Goal: Navigation & Orientation: Find specific page/section

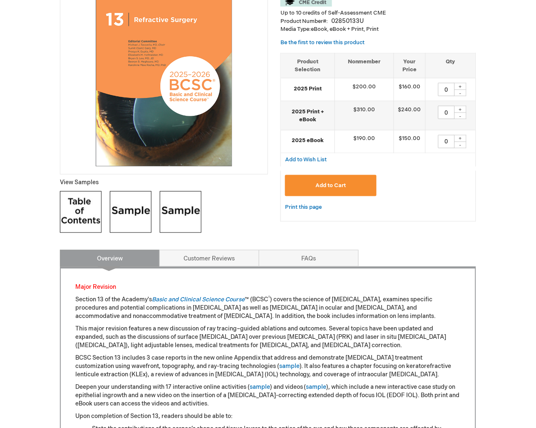
scroll to position [157, 0]
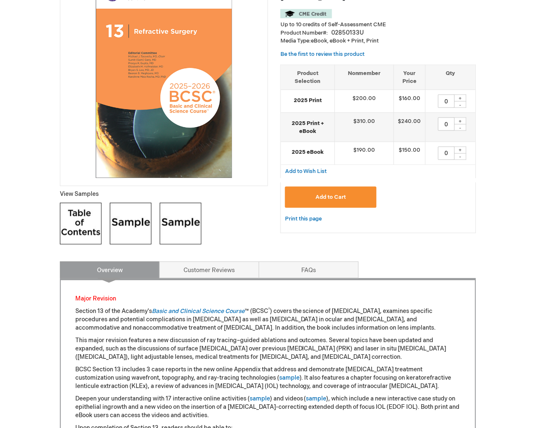
type input "MJTsang"
drag, startPoint x: 34, startPoint y: 67, endPoint x: 57, endPoint y: 34, distance: 40.3
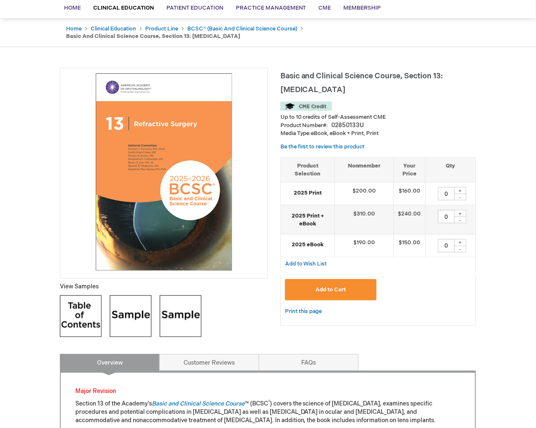
scroll to position [0, 0]
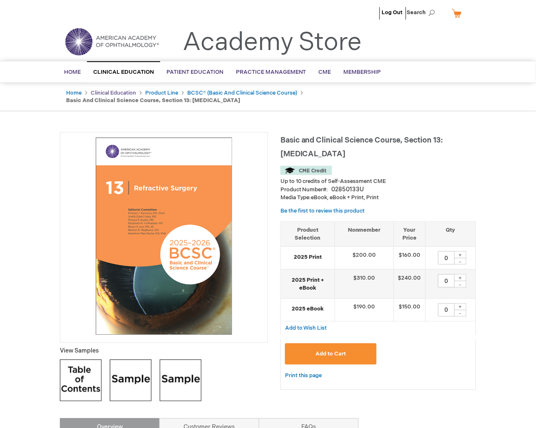
click at [106, 90] on link "Clinical Education" at bounding box center [113, 93] width 45 height 7
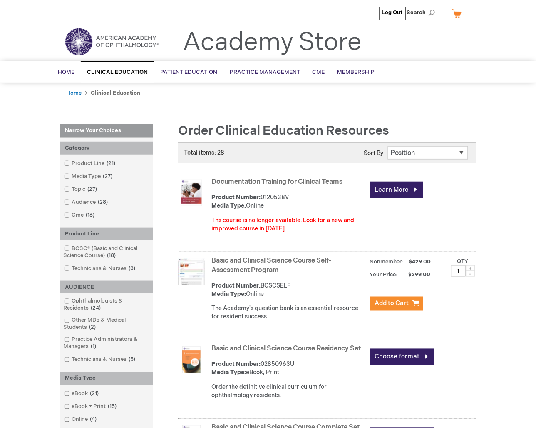
type input "MJTsang"
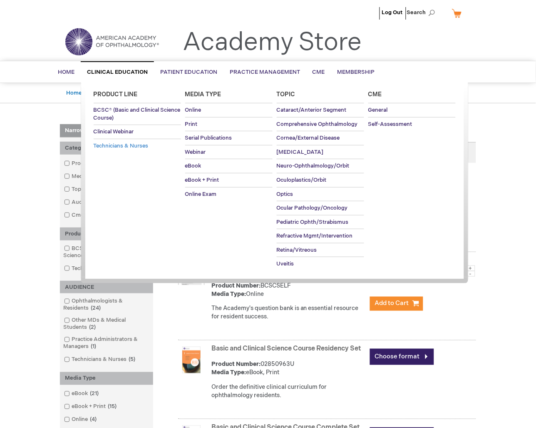
click at [117, 142] on link "Technicians & Nurses" at bounding box center [137, 146] width 87 height 14
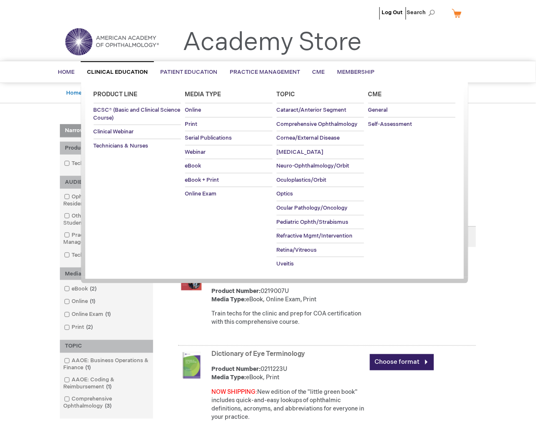
type input "MJTsang"
click at [118, 71] on span "Clinical Education" at bounding box center [117, 72] width 61 height 7
click at [113, 109] on span "BCSC® (Basic and Clinical Science Course)" at bounding box center [137, 114] width 87 height 15
